Goal: Check status: Check status

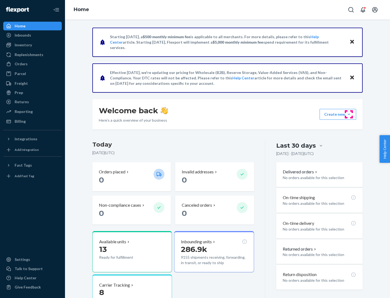
click at [349, 114] on button "Create new Create new inbound Create new order Create new product" at bounding box center [338, 114] width 37 height 11
click at [22, 35] on div "Inbounds" at bounding box center [23, 34] width 17 height 5
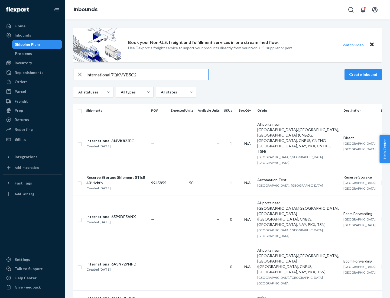
type input "International 7QKVYB5C29"
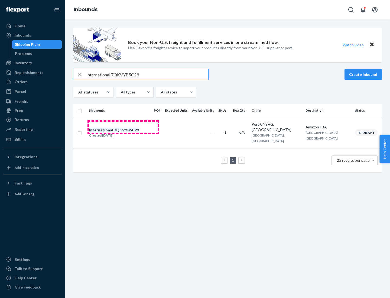
click at [123, 133] on div "Created [DATE]" at bounding box center [114, 135] width 50 height 5
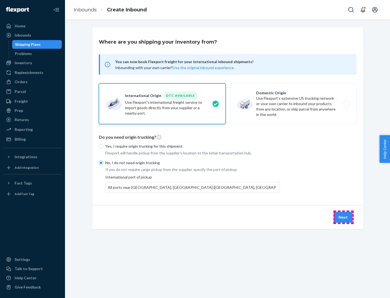
click at [343, 217] on button "Next" at bounding box center [343, 217] width 18 height 11
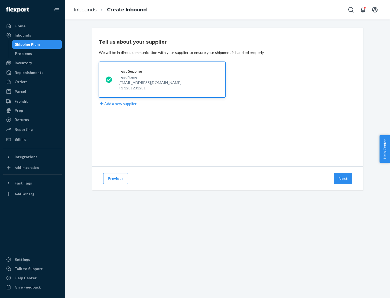
click at [343, 178] on button "Next" at bounding box center [343, 178] width 18 height 11
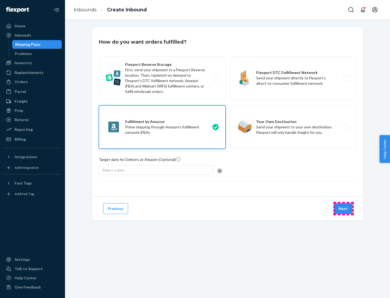
click at [343, 209] on button "Next" at bounding box center [343, 208] width 18 height 11
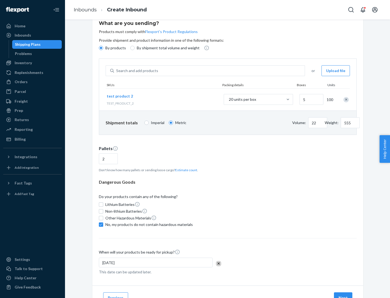
scroll to position [43, 0]
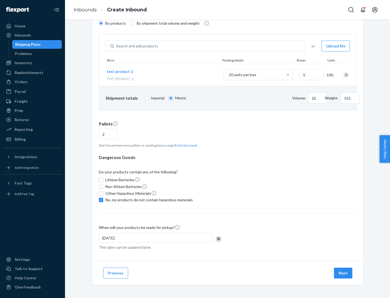
click at [343, 273] on button "Next" at bounding box center [343, 273] width 18 height 11
